Goal: Task Accomplishment & Management: Use online tool/utility

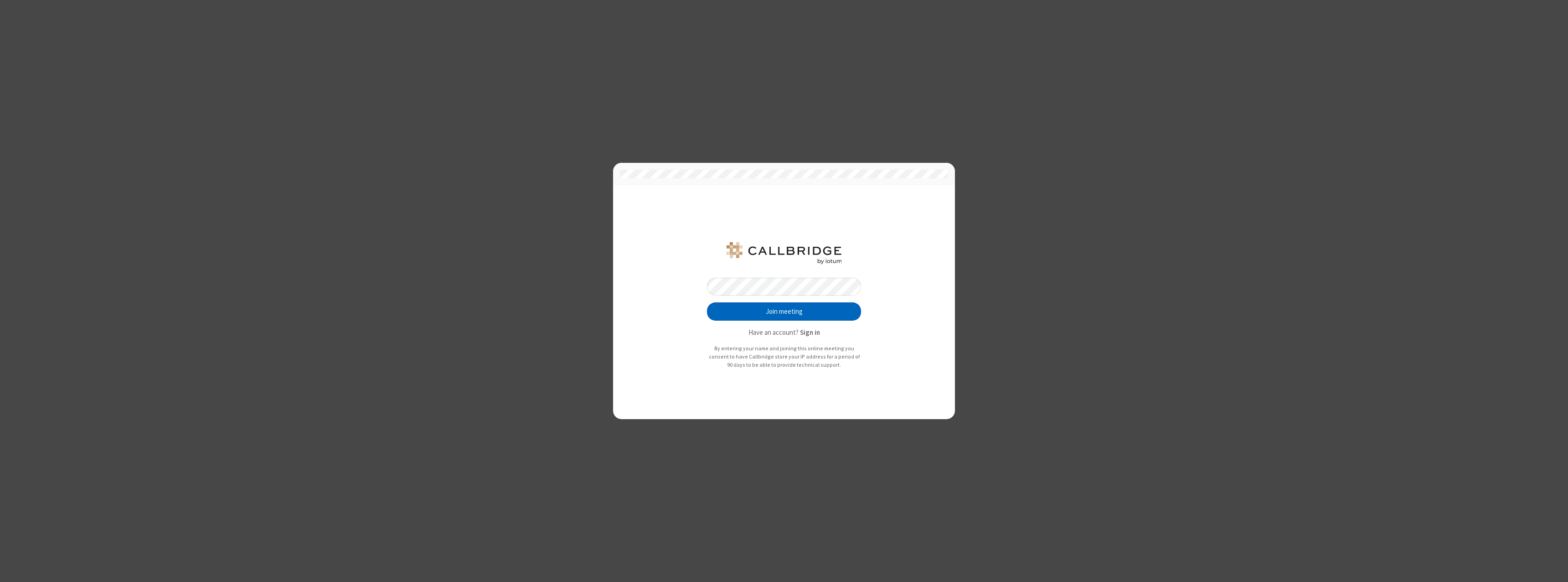
click at [784, 311] on button "Join meeting" at bounding box center [783, 311] width 154 height 18
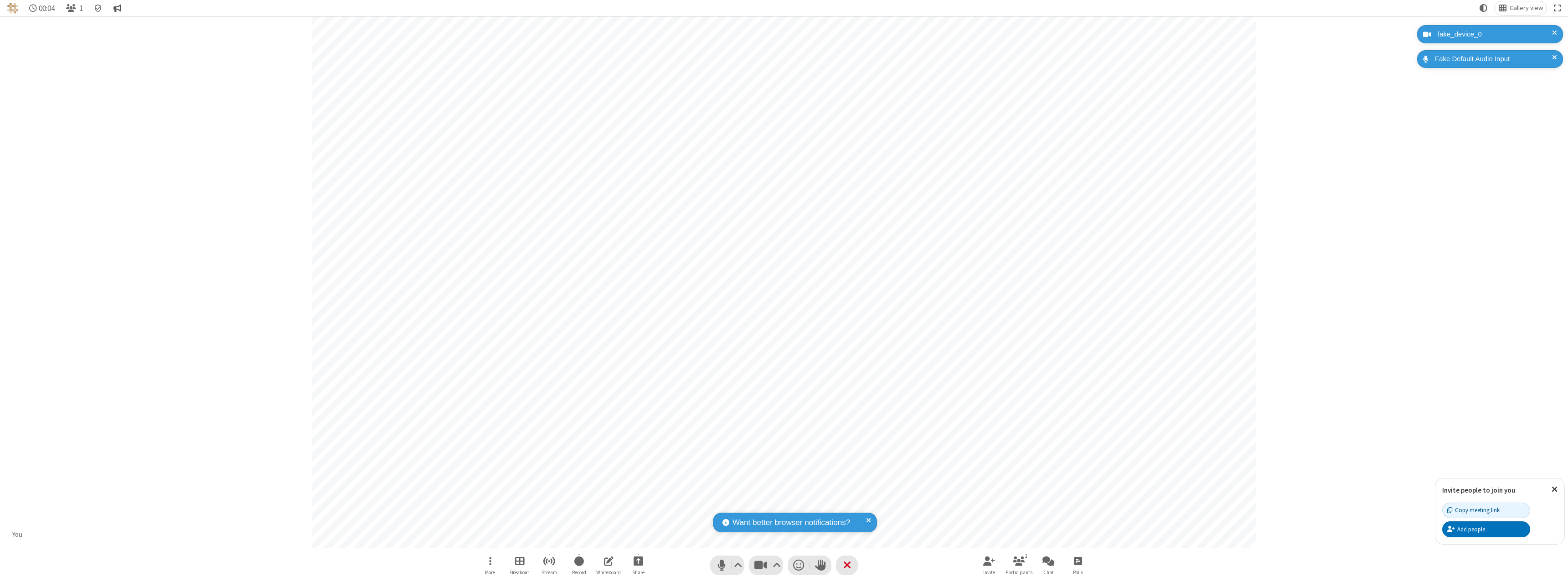
click at [119, 8] on span "Conversation" at bounding box center [117, 9] width 8 height 9
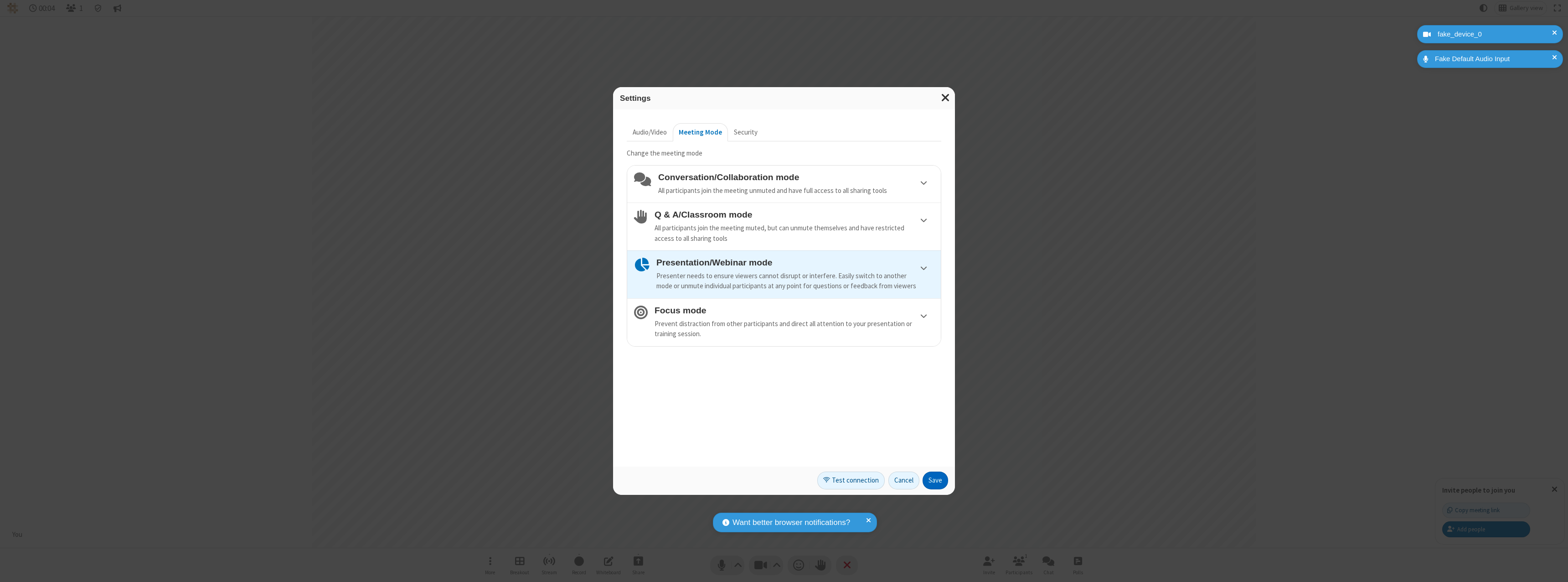
click at [936, 480] on button "Save" at bounding box center [936, 480] width 26 height 18
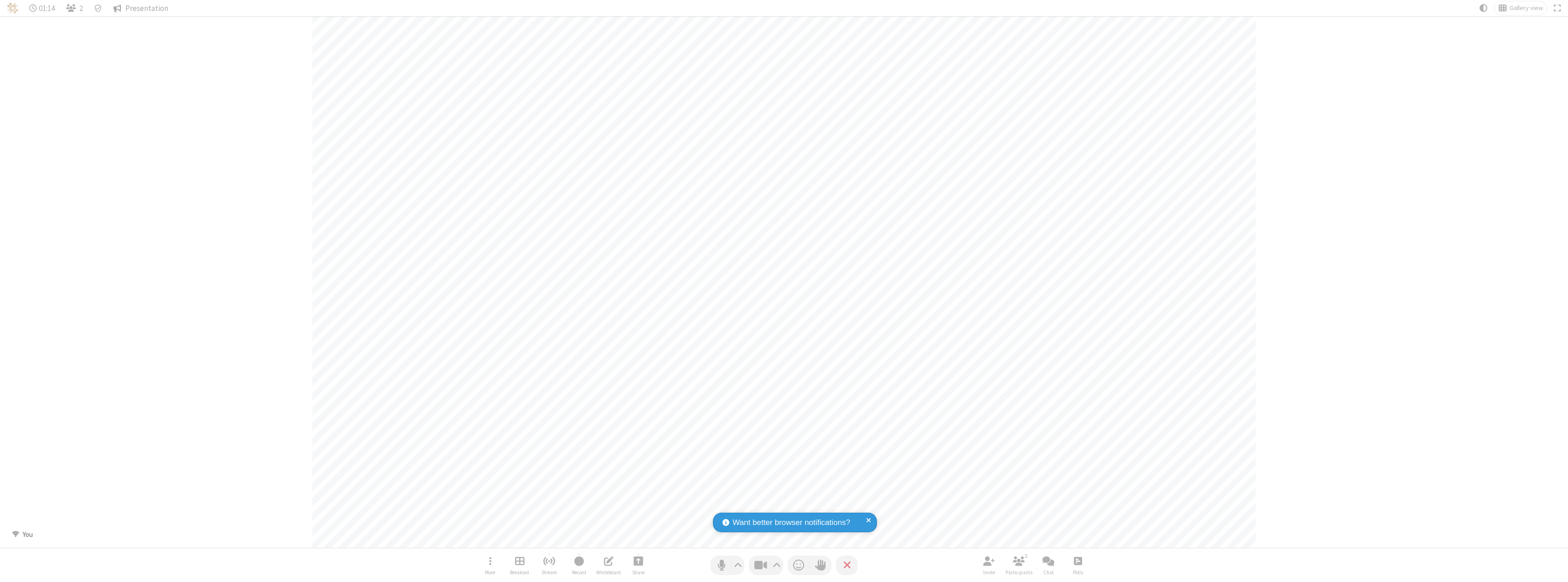
click at [141, 8] on span "Presentation" at bounding box center [147, 9] width 43 height 9
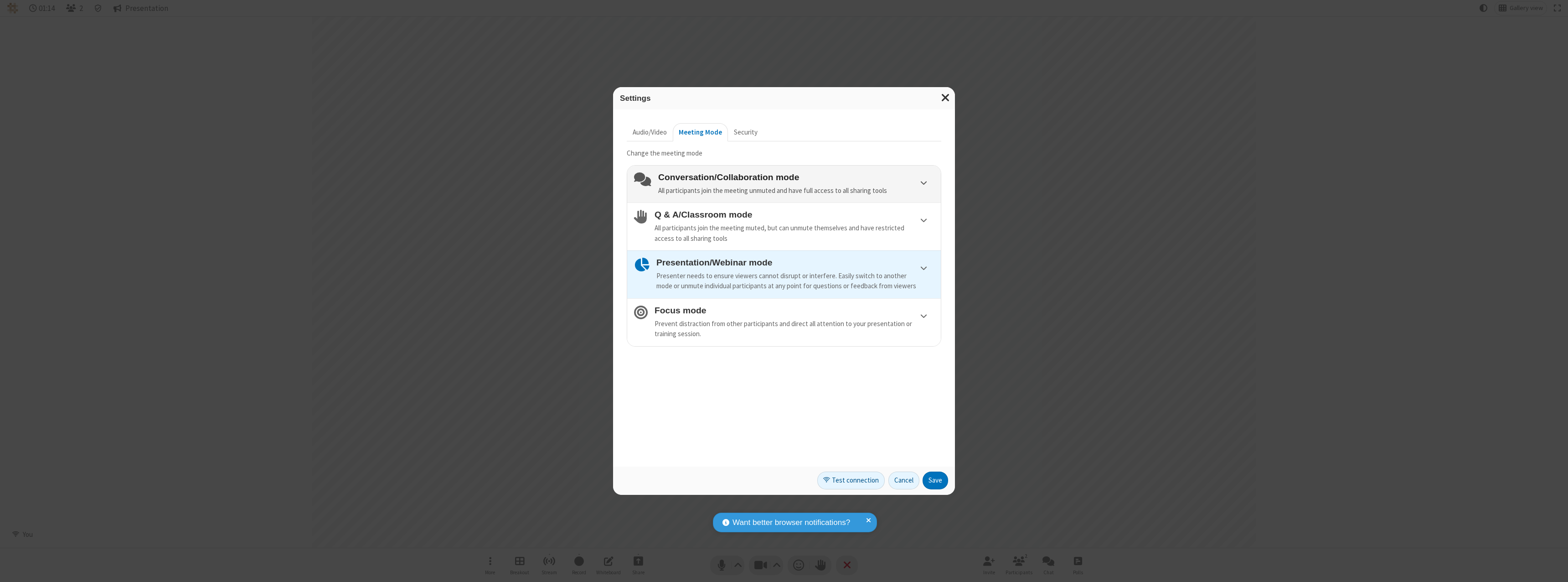
click at [796, 177] on h4 "Conversation/Collaboration mode" at bounding box center [796, 177] width 276 height 10
click at [936, 480] on button "Save" at bounding box center [936, 480] width 26 height 18
